Goal: Find specific page/section: Find specific page/section

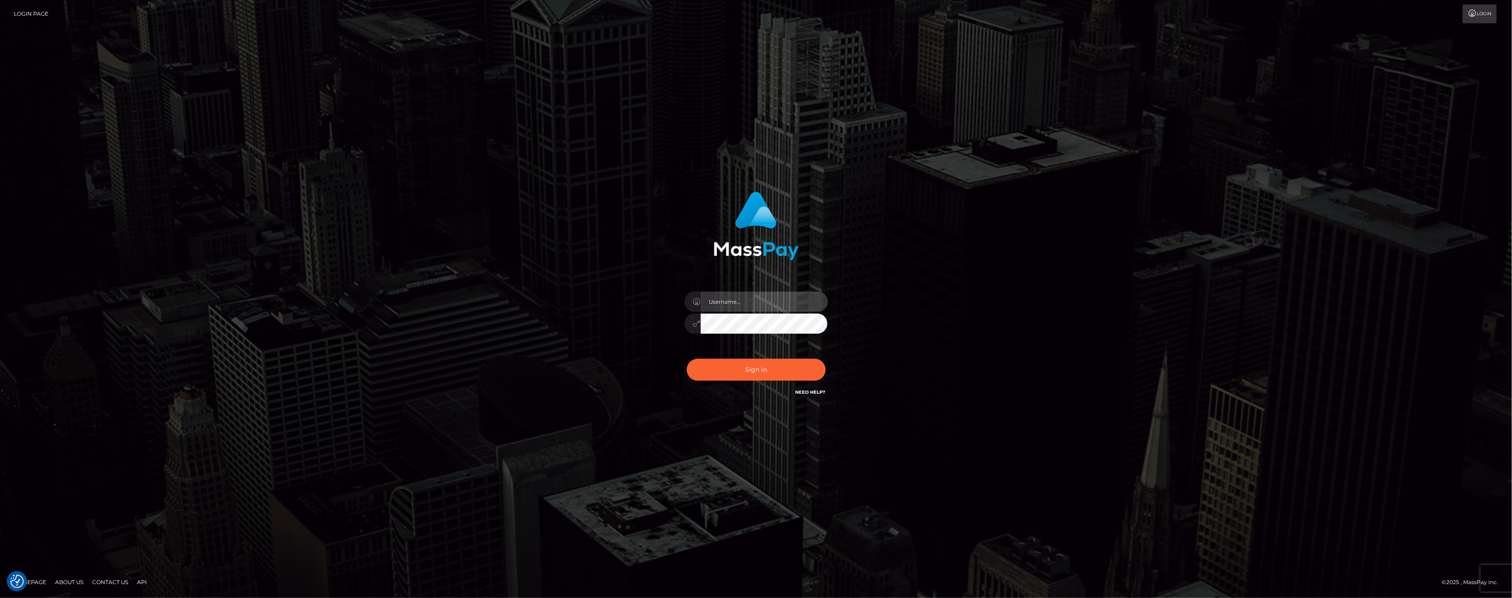
click at [729, 301] on input "text" at bounding box center [764, 302] width 127 height 20
type input "ashbil"
click at [758, 363] on button "Sign in" at bounding box center [756, 370] width 139 height 22
click at [750, 301] on input "text" at bounding box center [764, 302] width 127 height 20
type input "ashbil"
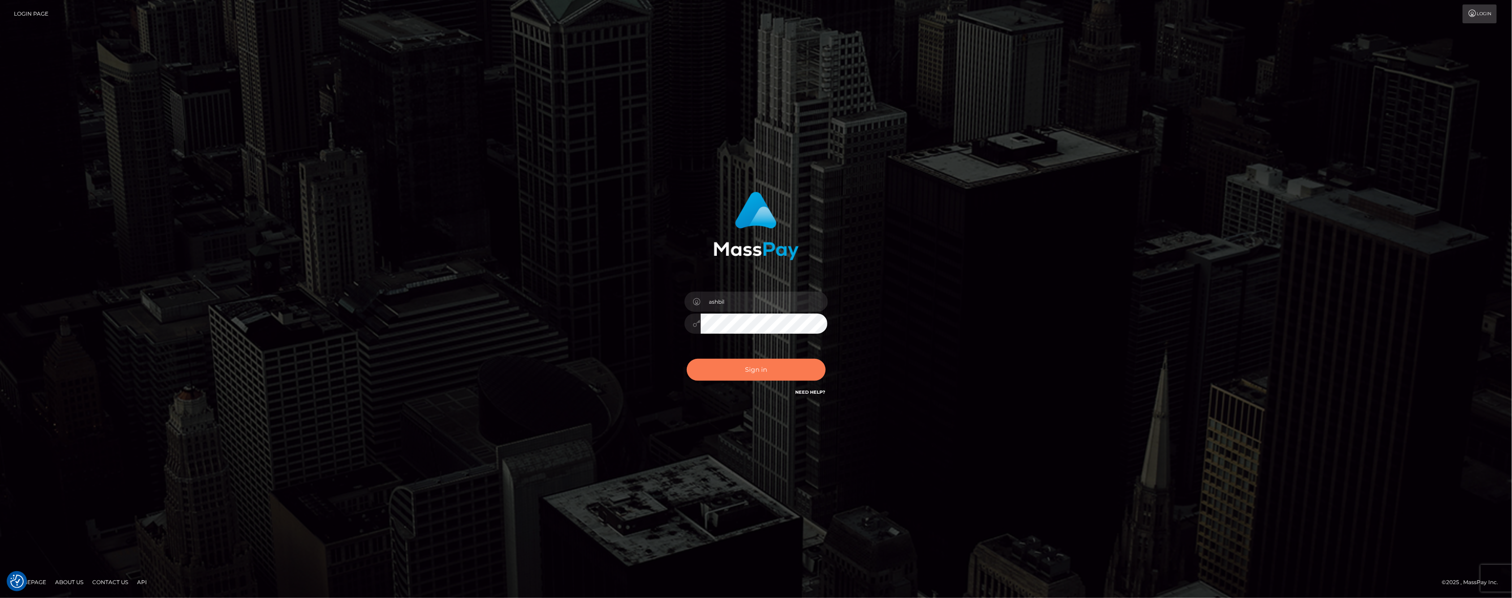
click at [758, 366] on button "Sign in" at bounding box center [756, 370] width 139 height 22
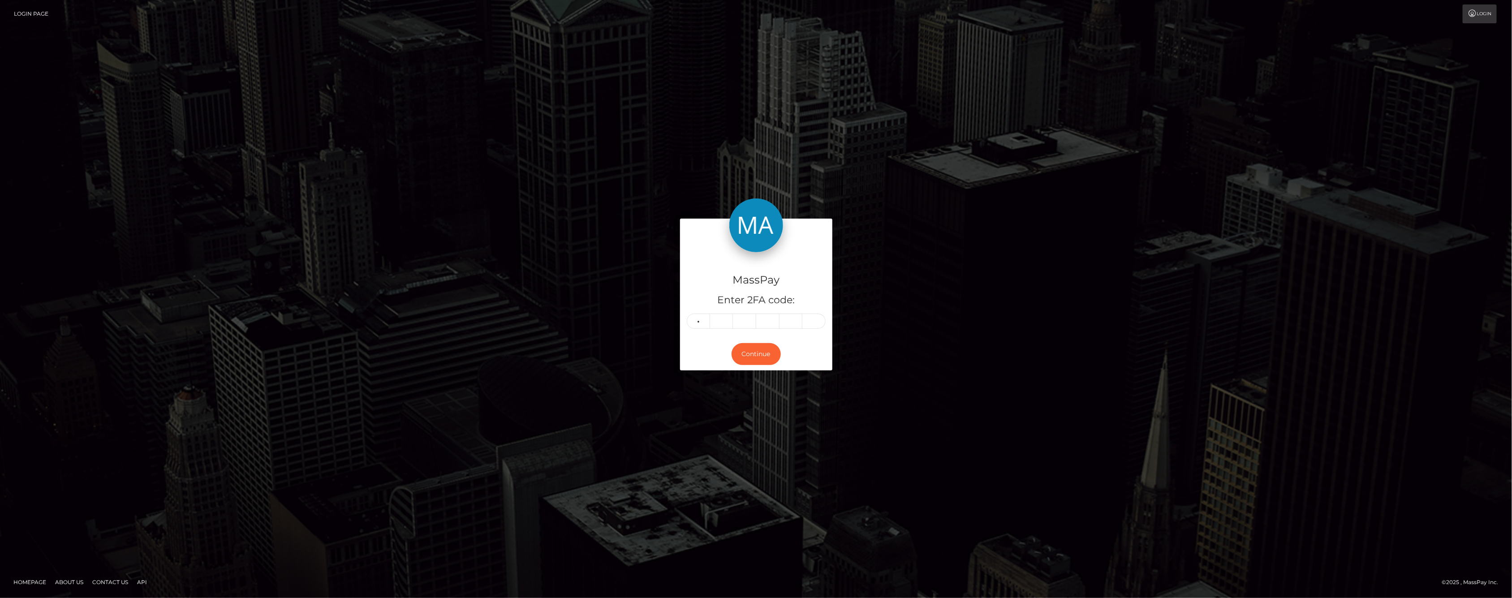
type input "8"
type input "2"
type input "1"
type input "8"
type input "1"
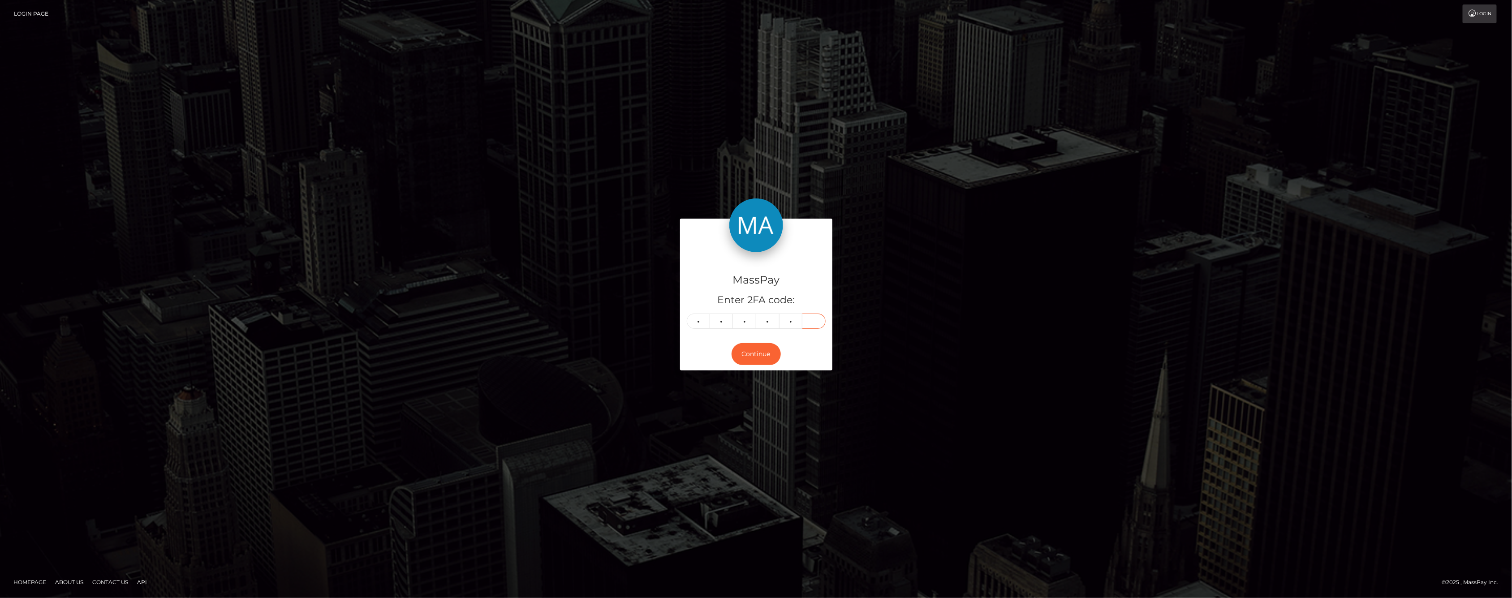
type input "8"
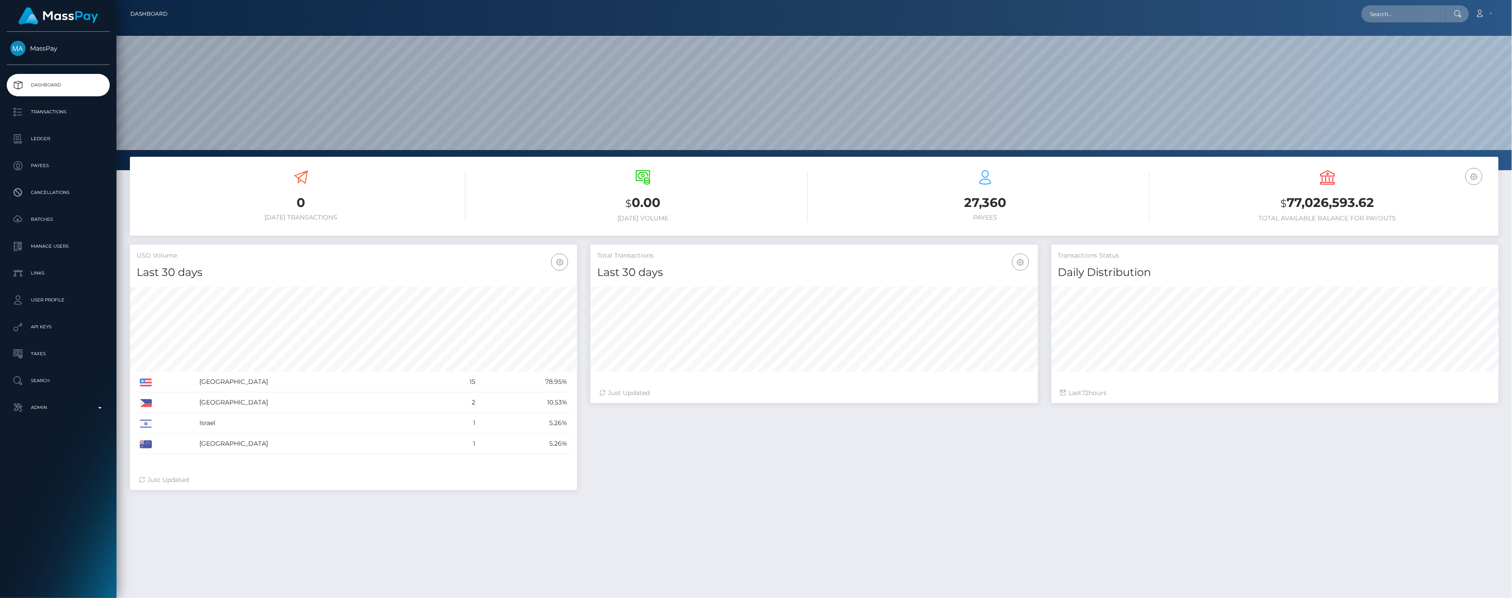
scroll to position [159, 447]
click at [103, 406] on p "Admin" at bounding box center [58, 407] width 96 height 13
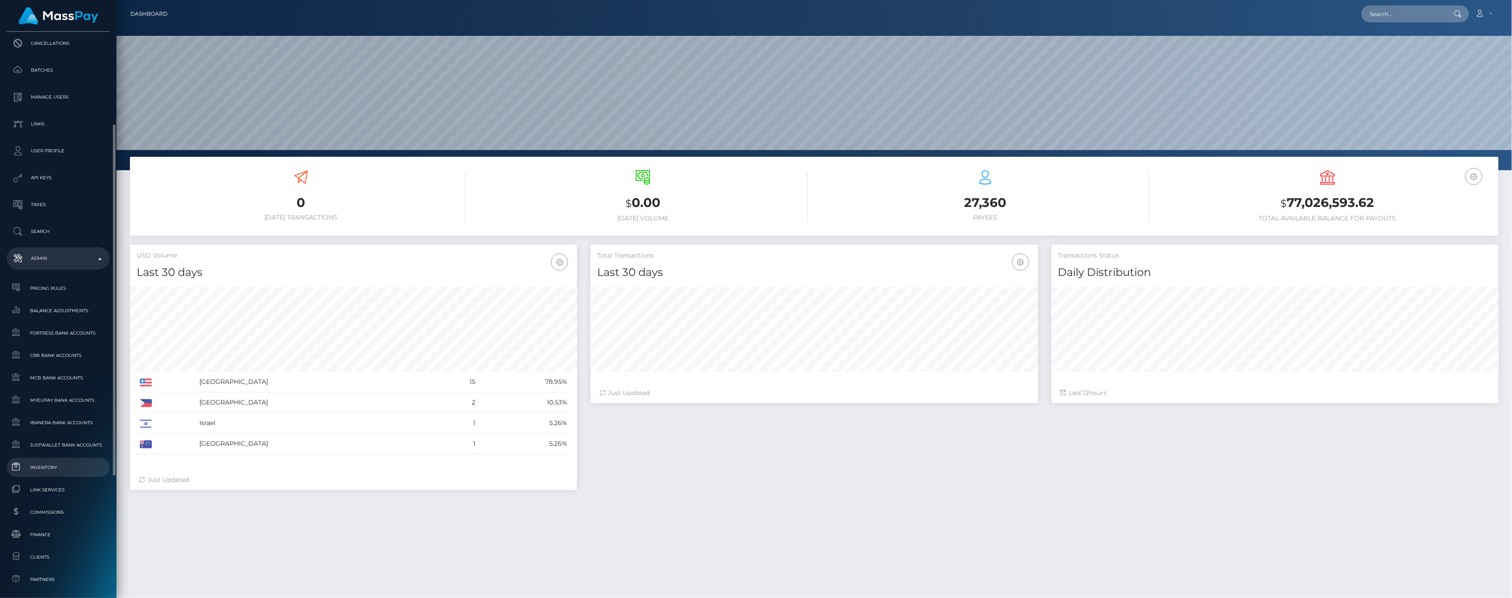
click at [53, 465] on span "Inventory" at bounding box center [58, 467] width 96 height 10
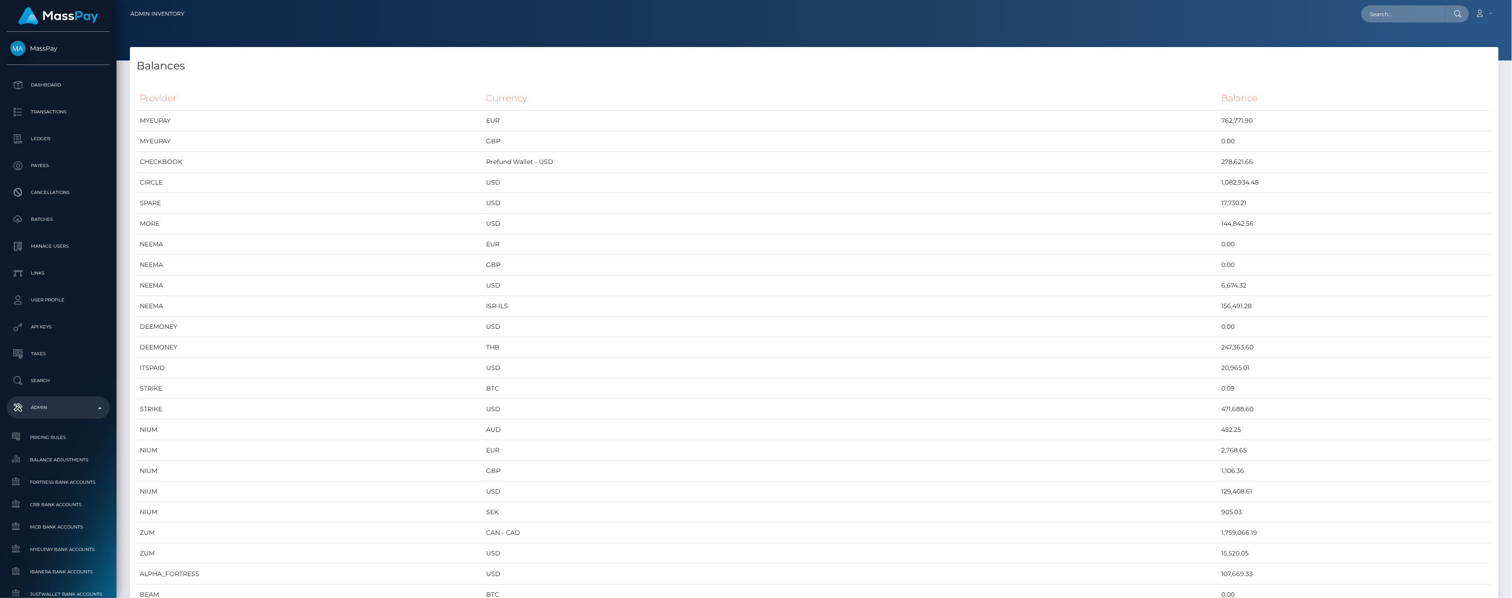
scroll to position [3967, 1369]
